Goal: Find specific page/section: Find specific page/section

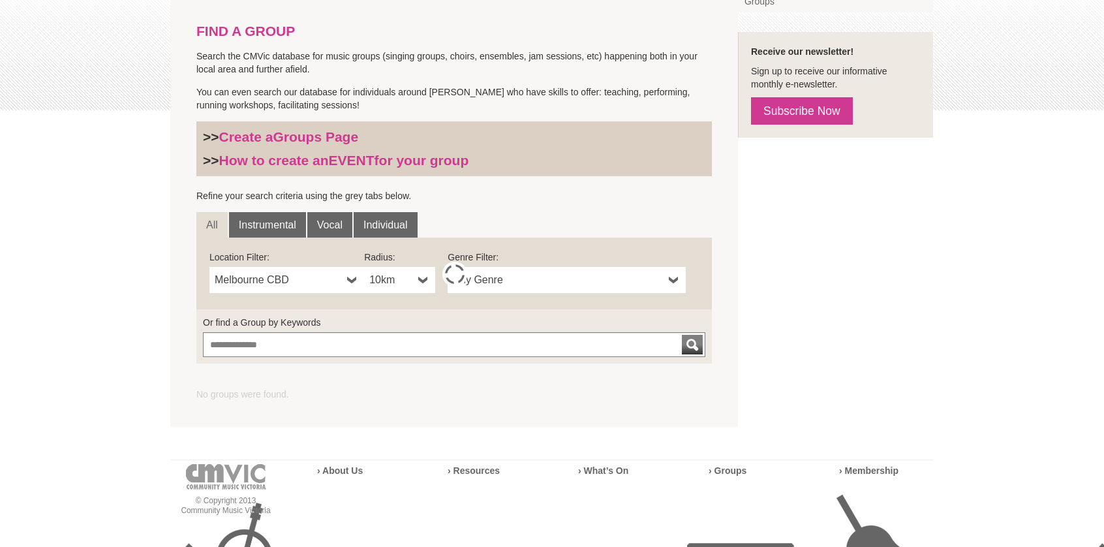
scroll to position [295, 0]
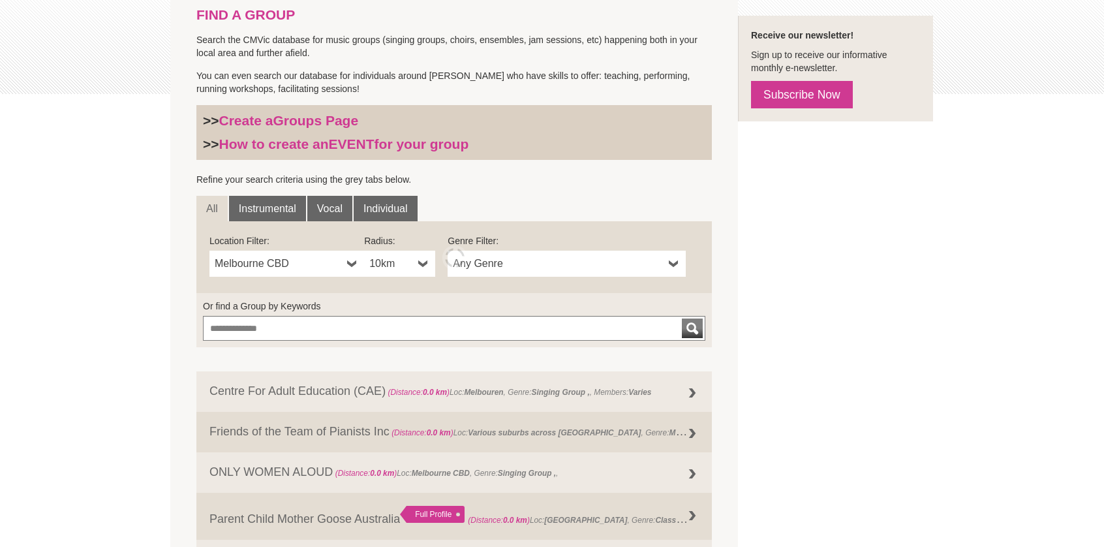
click at [351, 263] on b at bounding box center [352, 264] width 10 height 26
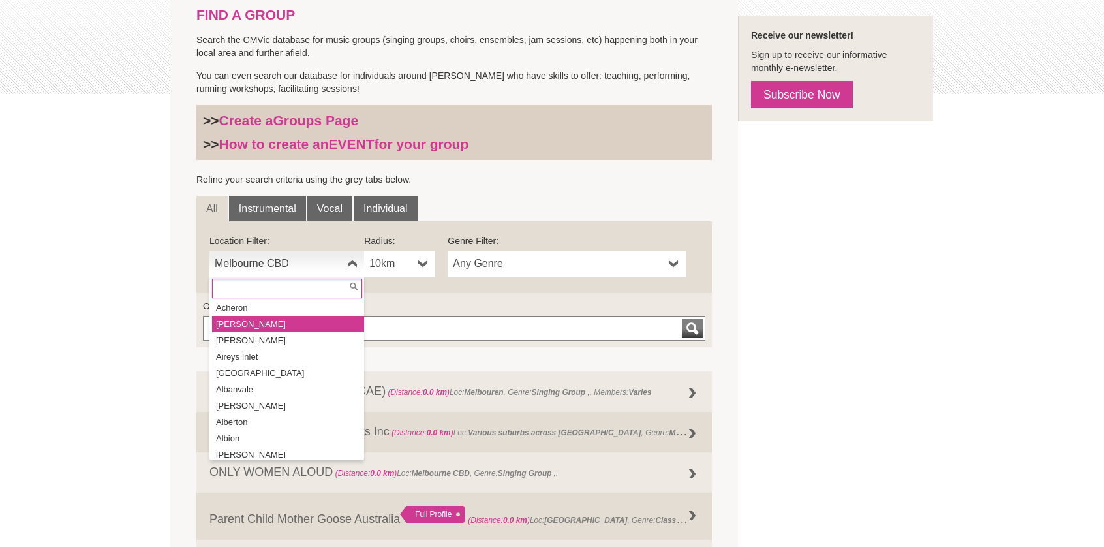
scroll to position [0, 0]
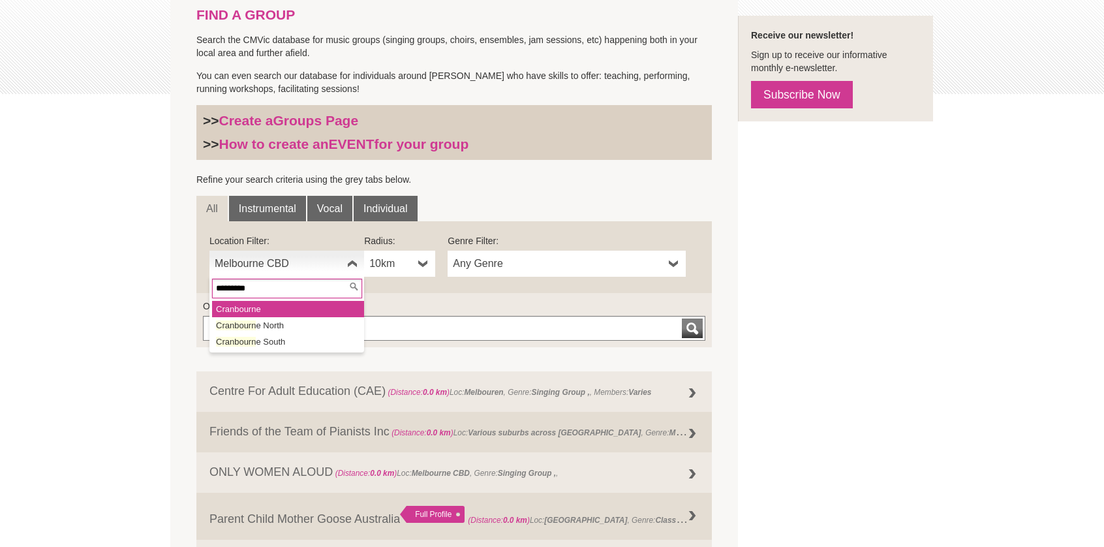
type input "*********"
click at [239, 306] on em "Cranbourn" at bounding box center [236, 309] width 40 height 10
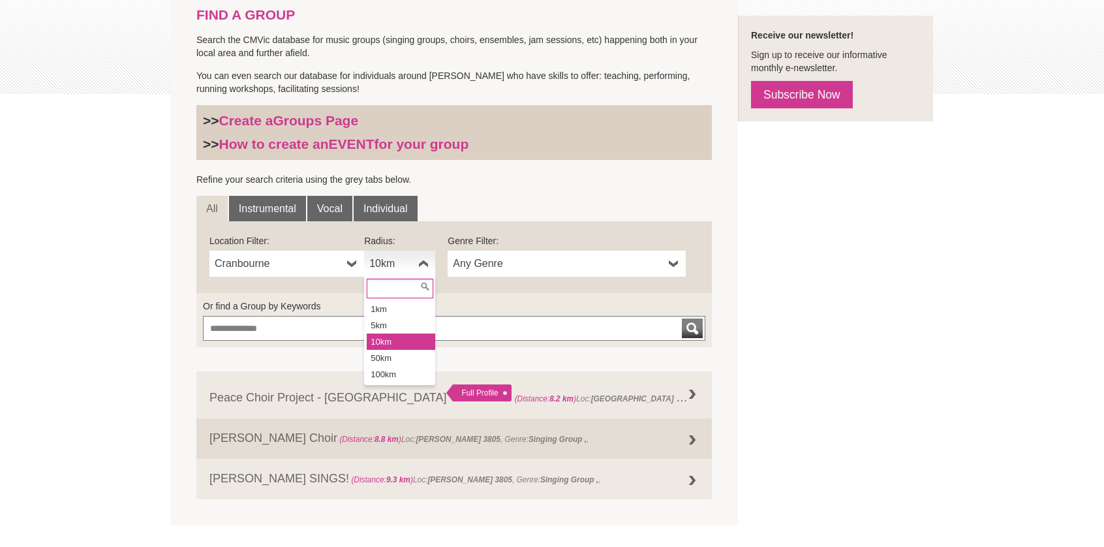
click at [421, 266] on b at bounding box center [423, 264] width 10 height 26
click at [387, 353] on li "50km" at bounding box center [401, 358] width 69 height 16
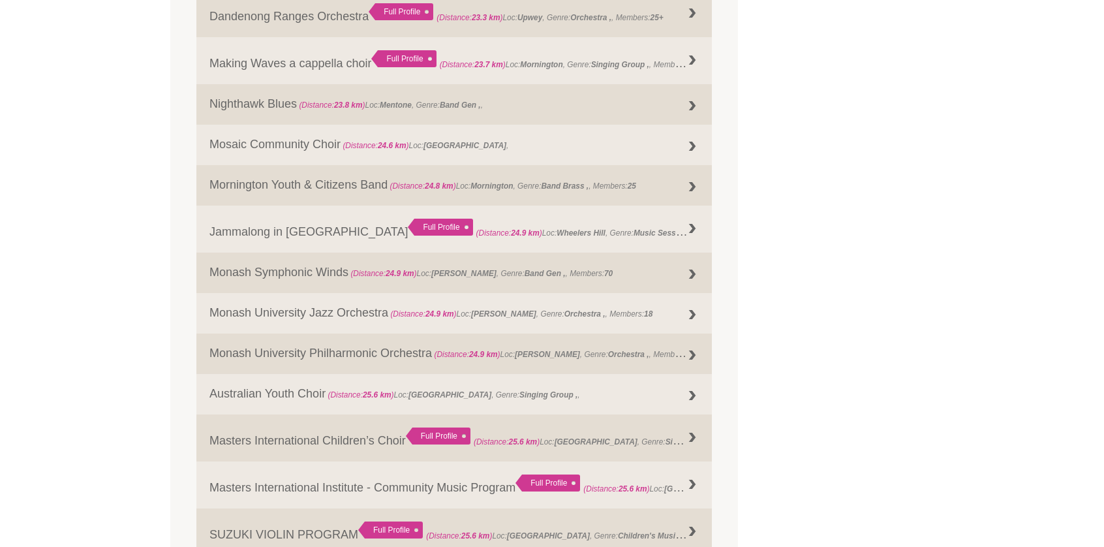
scroll to position [1397, 0]
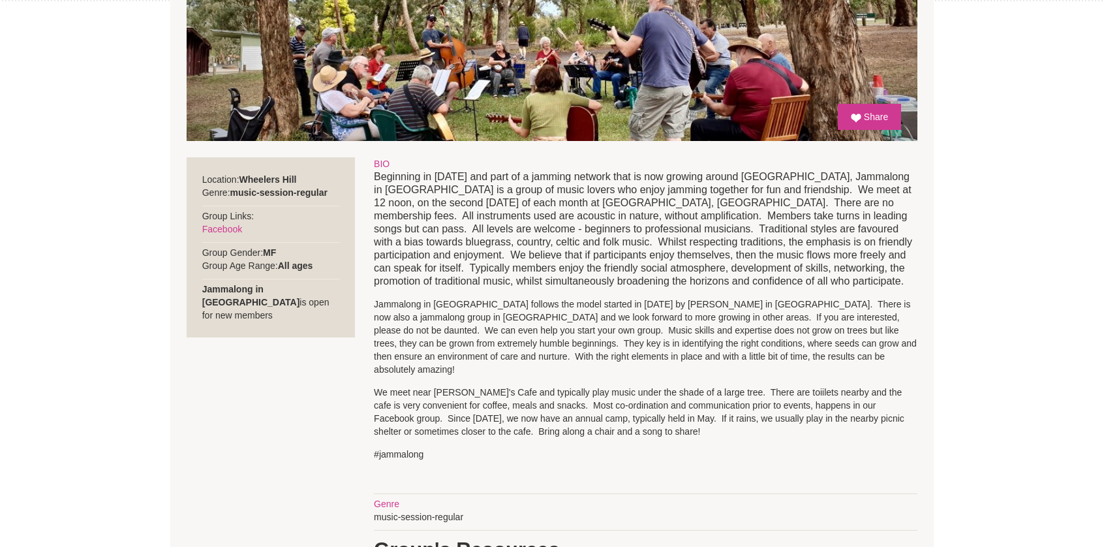
scroll to position [390, 0]
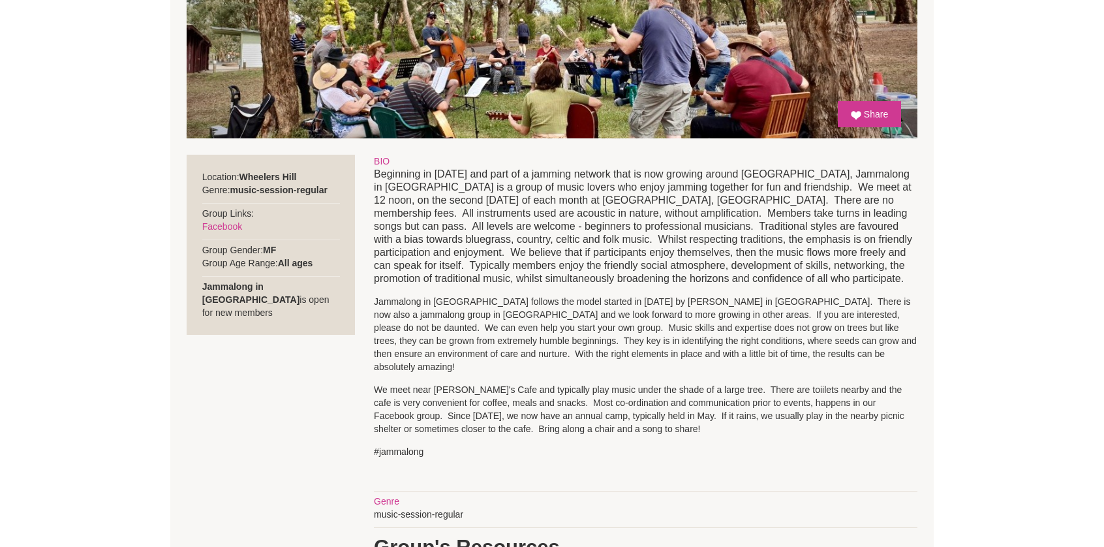
click at [440, 189] on p "Beginning in 2014 and part of a jamming network that is now growing around Aust…" at bounding box center [646, 226] width 544 height 117
click at [475, 254] on p "Beginning in 2014 and part of a jamming network that is now growing around Aust…" at bounding box center [646, 226] width 544 height 117
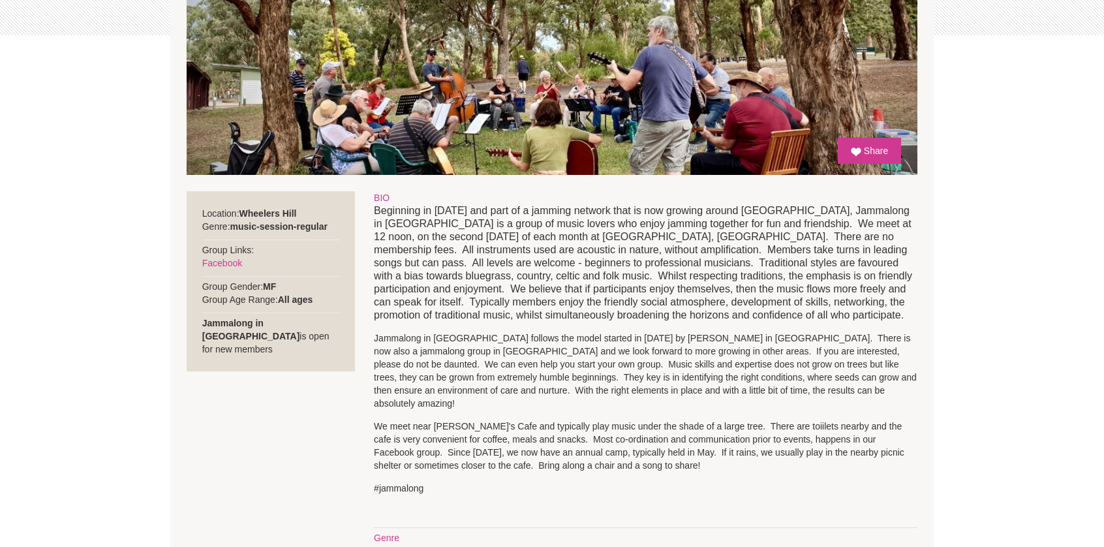
scroll to position [453, 0]
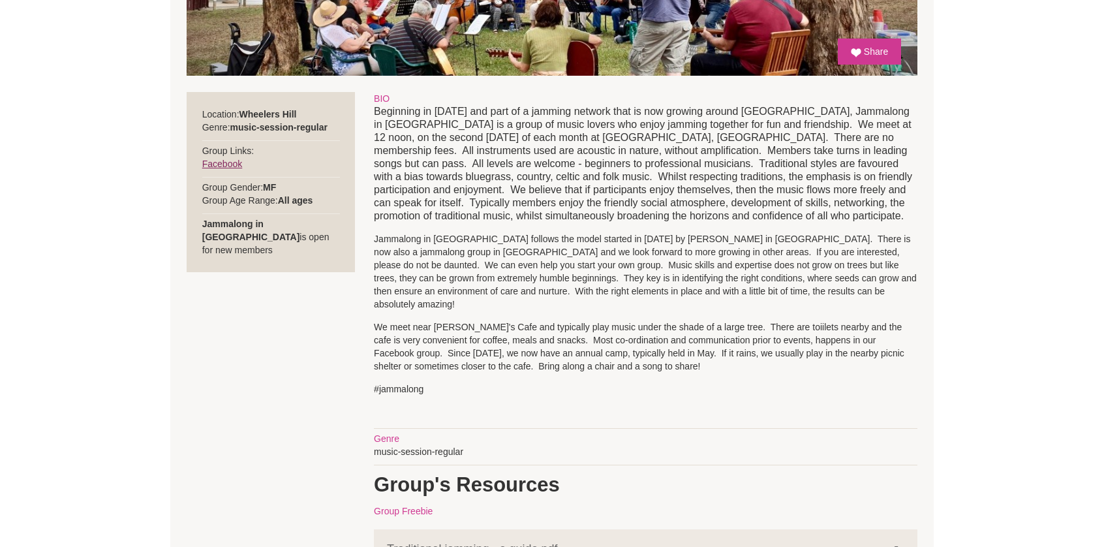
click at [222, 165] on link "Facebook" at bounding box center [222, 164] width 40 height 10
